Goal: Task Accomplishment & Management: Manage account settings

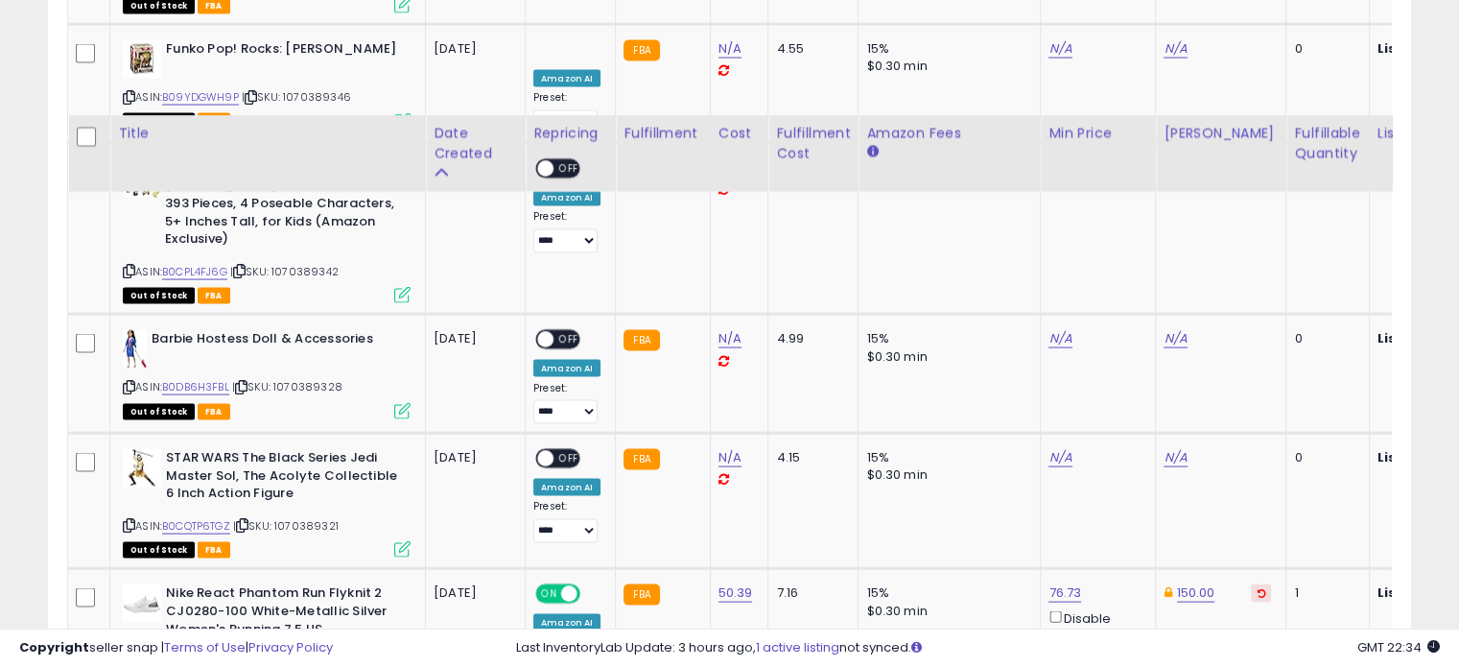
scroll to position [4058, 0]
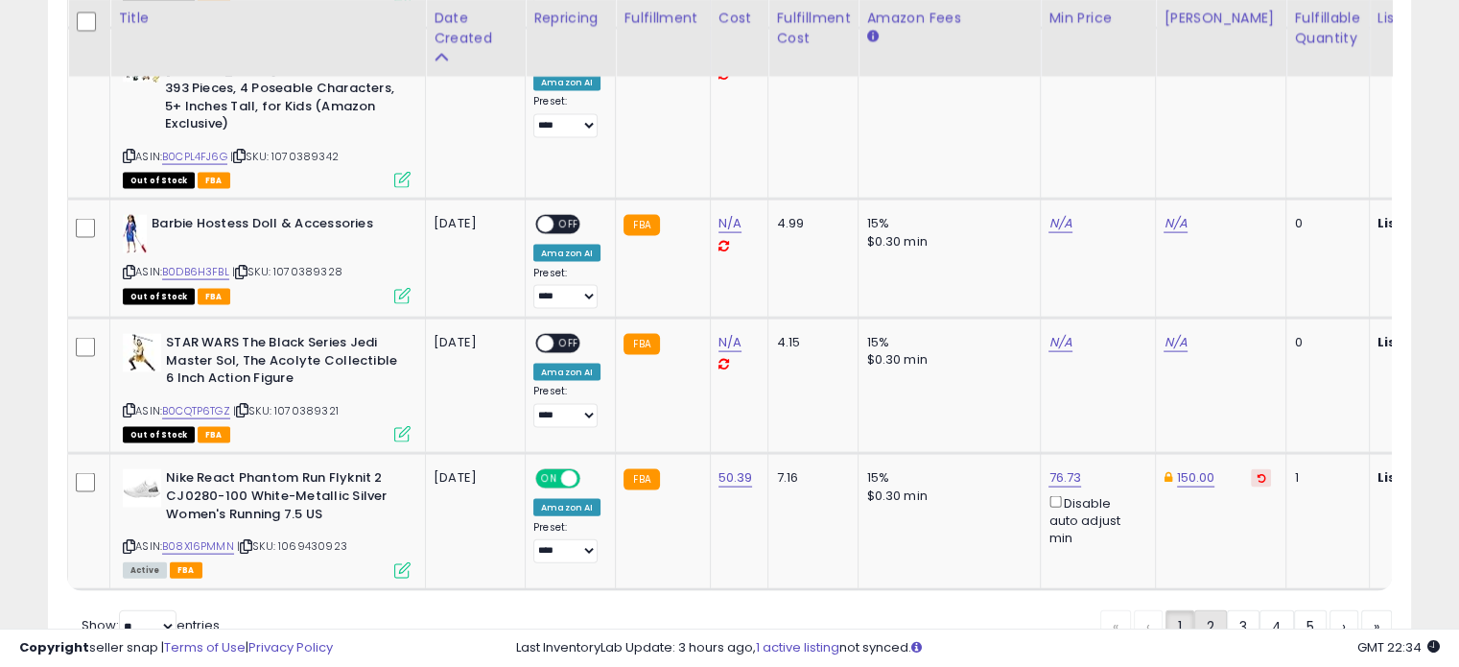
click at [1211, 610] on link "2" at bounding box center [1210, 626] width 33 height 33
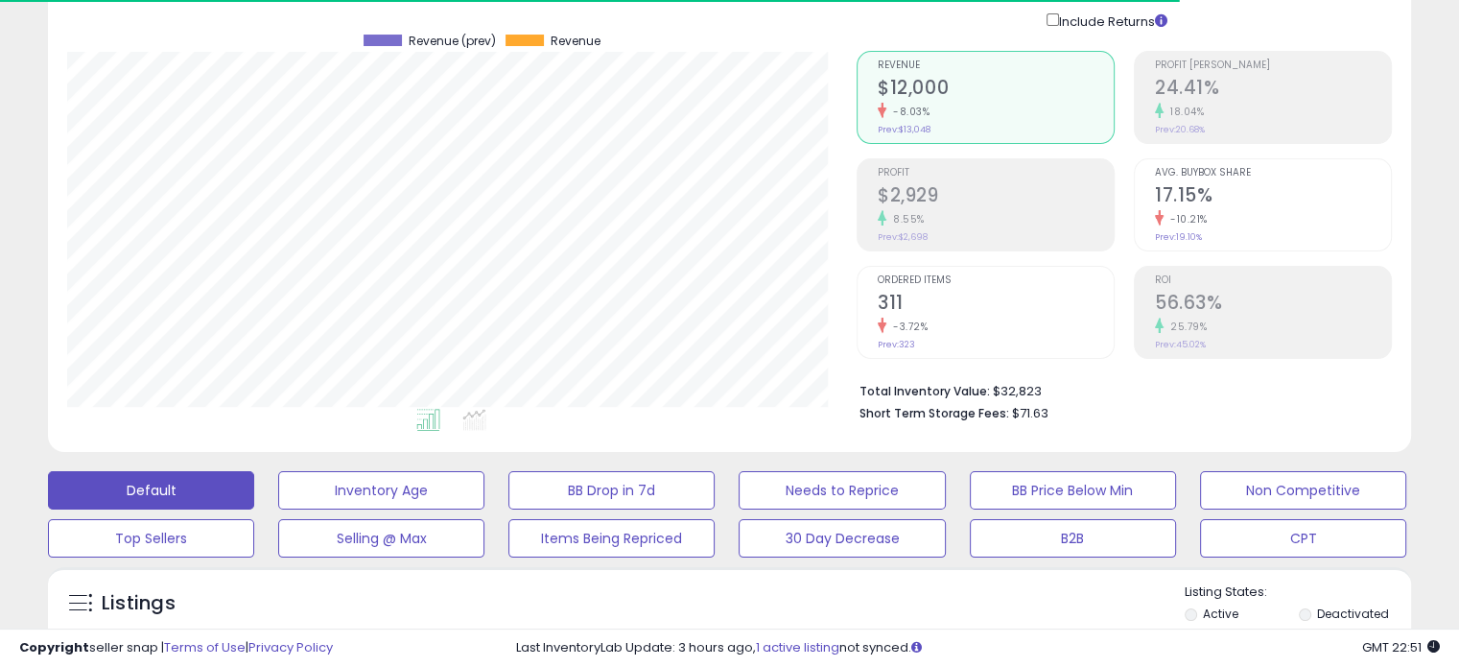
scroll to position [0, 0]
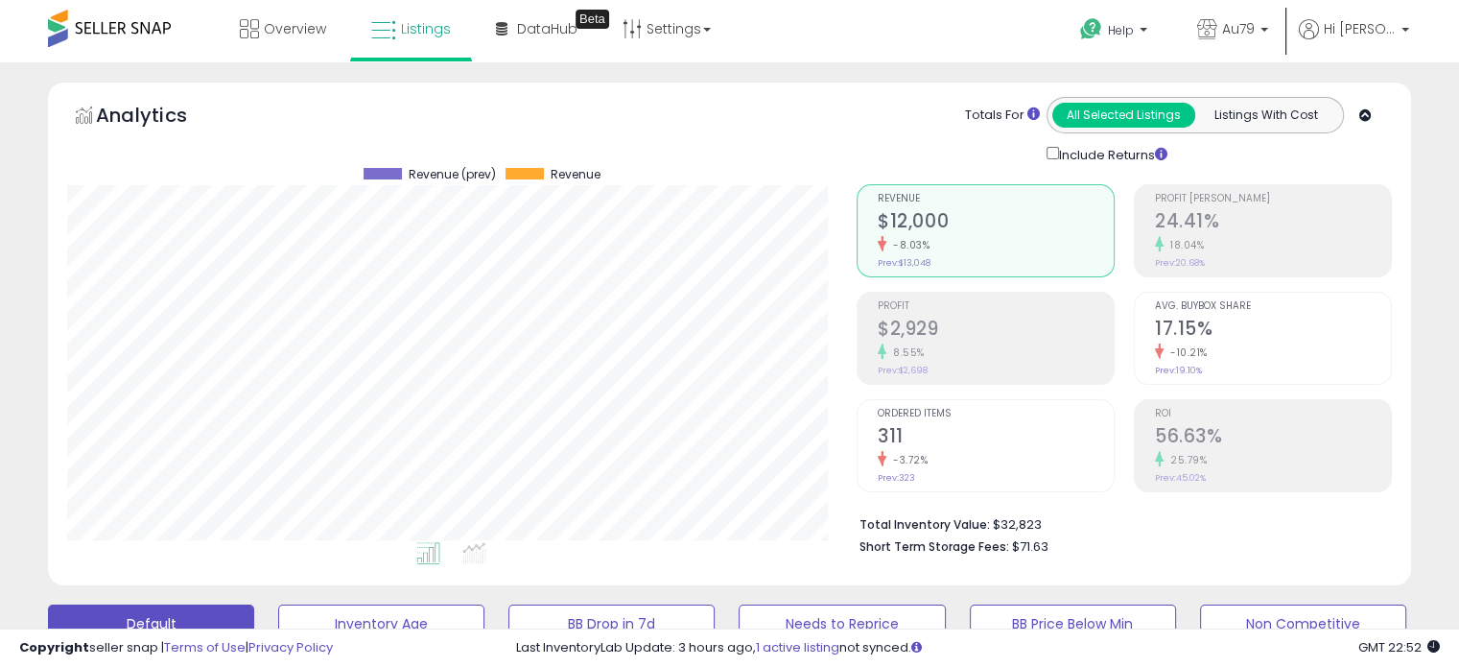
scroll to position [392, 789]
